Goal: Task Accomplishment & Management: Manage account settings

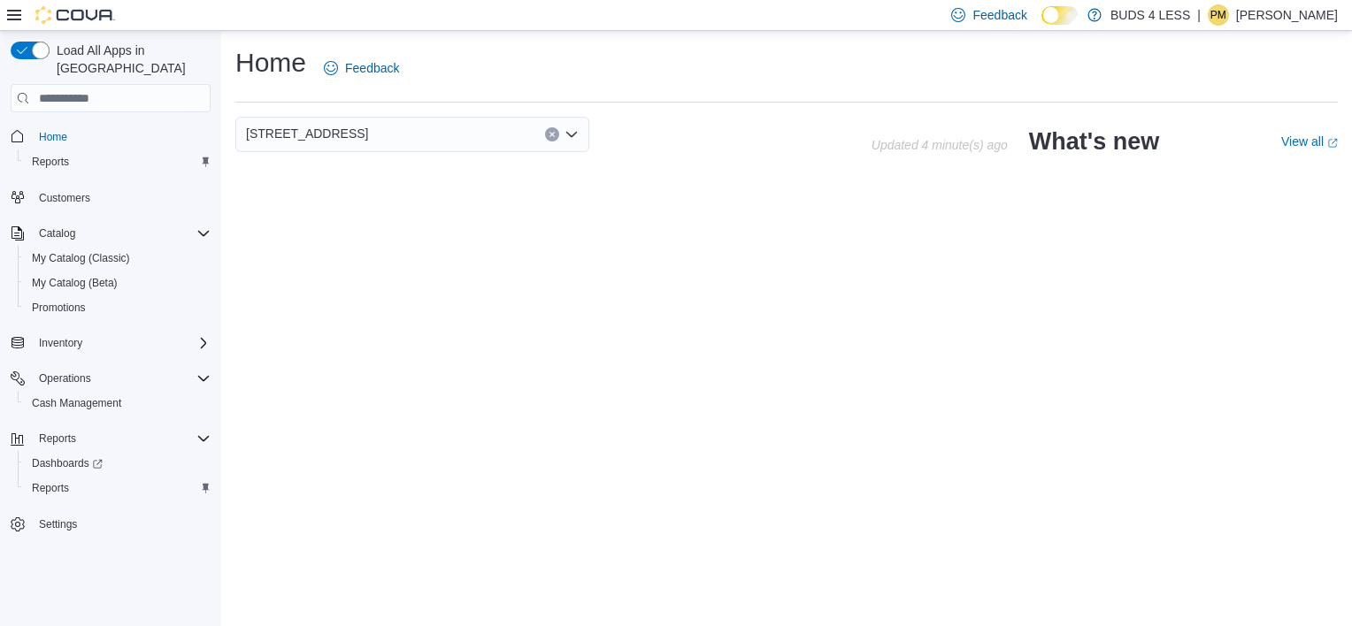
click at [1243, 13] on div "| PM [PERSON_NAME]" at bounding box center [1267, 14] width 141 height 21
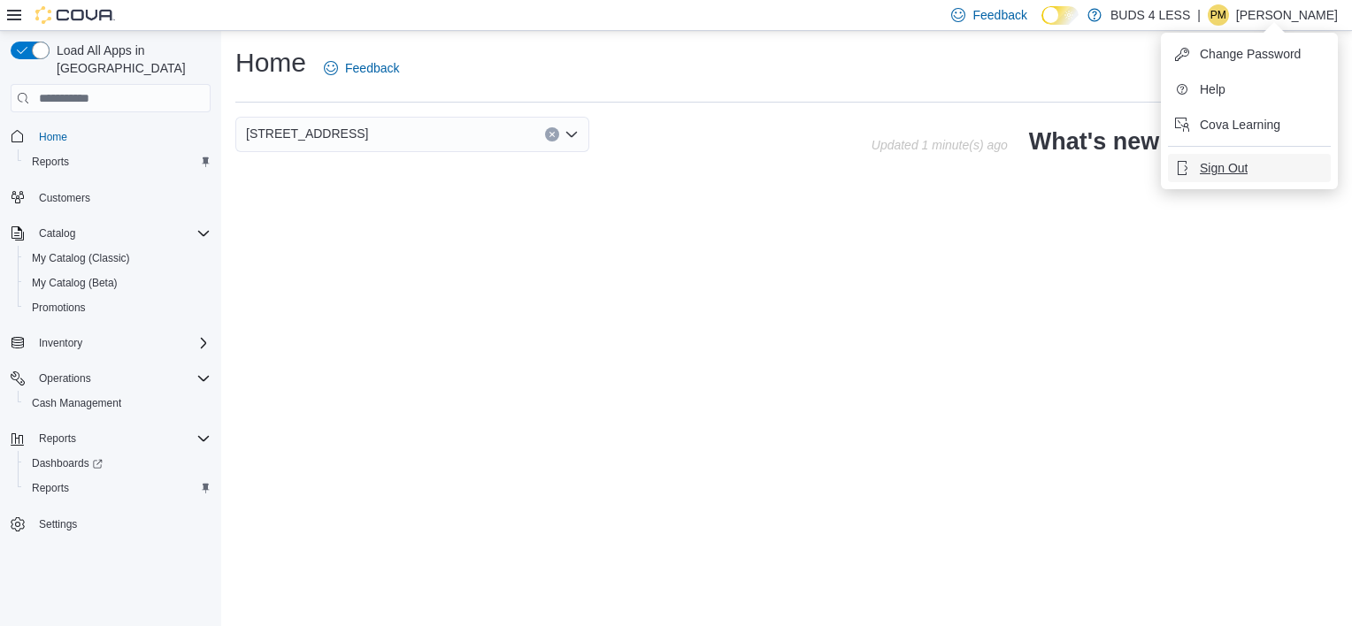
click at [1236, 168] on span "Sign Out" at bounding box center [1224, 168] width 48 height 18
